Goal: Communication & Community: Participate in discussion

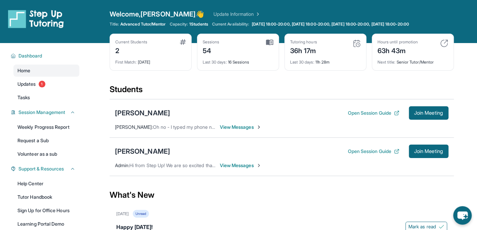
click at [229, 165] on span "View Messages" at bounding box center [241, 165] width 42 height 7
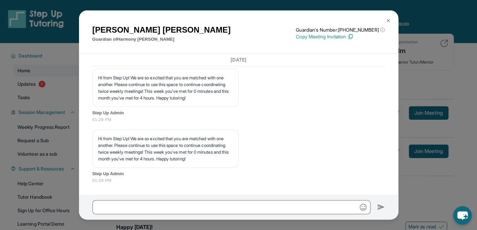
scroll to position [5710, 0]
click at [388, 20] on img at bounding box center [388, 20] width 5 height 5
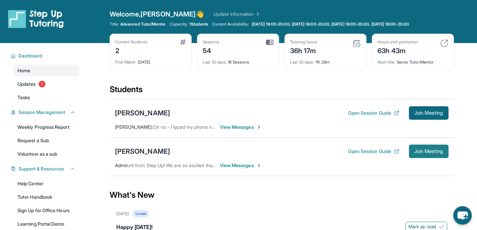
click at [438, 150] on span "Join Meeting" at bounding box center [428, 151] width 29 height 4
click at [229, 163] on span "View Messages" at bounding box center [241, 165] width 42 height 7
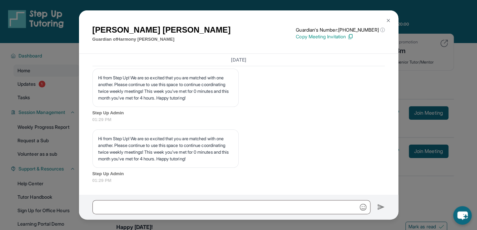
scroll to position [5743, 0]
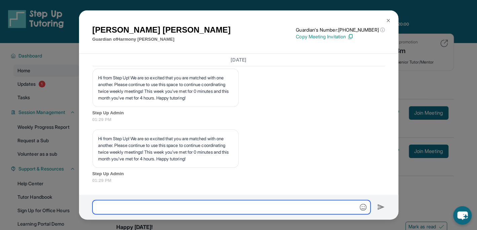
click at [129, 208] on input "text" at bounding box center [231, 207] width 278 height 14
type input "*"
click at [97, 206] on input "**********" at bounding box center [231, 207] width 278 height 14
click at [106, 208] on input "**********" at bounding box center [231, 207] width 278 height 14
type input "**********"
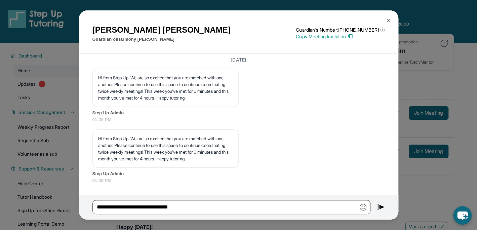
click at [380, 206] on img at bounding box center [381, 207] width 8 height 8
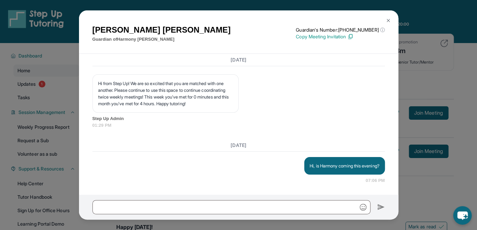
scroll to position [5799, 0]
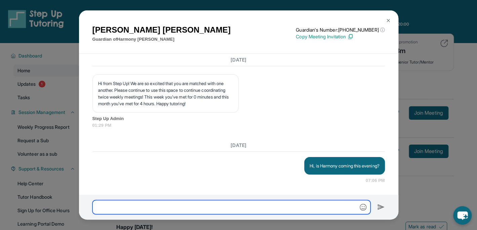
click at [98, 211] on input "text" at bounding box center [231, 207] width 278 height 14
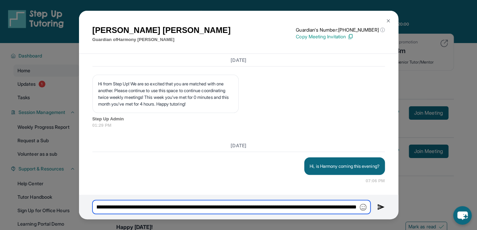
scroll to position [0, 635]
type input "**********"
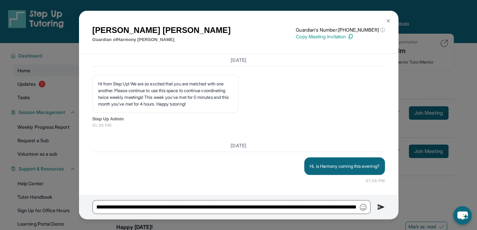
scroll to position [0, 0]
click at [379, 206] on img at bounding box center [381, 207] width 8 height 8
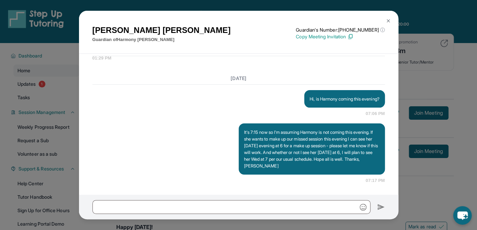
scroll to position [5866, 0]
click at [387, 21] on img at bounding box center [388, 20] width 5 height 5
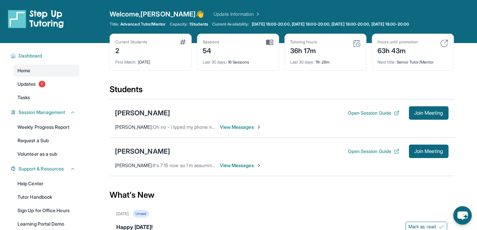
click at [238, 165] on span "View Messages" at bounding box center [241, 165] width 42 height 7
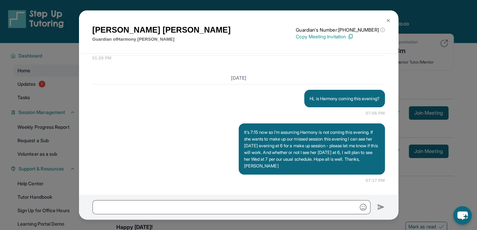
scroll to position [5866, 0]
click at [388, 21] on img at bounding box center [388, 20] width 5 height 5
